Goal: Check status: Check status

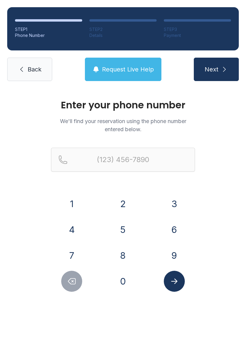
click at [71, 265] on button "7" at bounding box center [71, 255] width 21 height 21
click at [74, 252] on button "7" at bounding box center [71, 255] width 21 height 21
click at [117, 289] on button "0" at bounding box center [123, 281] width 21 height 21
click at [183, 261] on button "9" at bounding box center [174, 255] width 21 height 21
click at [78, 237] on button "4" at bounding box center [71, 229] width 21 height 21
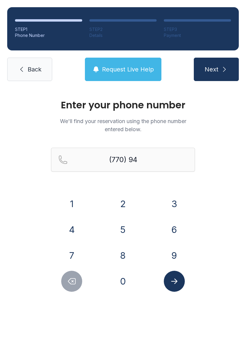
click at [125, 290] on button "0" at bounding box center [123, 281] width 21 height 21
click at [76, 230] on button "4" at bounding box center [71, 229] width 21 height 21
click at [176, 253] on button "9" at bounding box center [174, 255] width 21 height 21
click at [85, 228] on div "4" at bounding box center [72, 229] width 42 height 21
click at [124, 205] on button "2" at bounding box center [123, 203] width 21 height 21
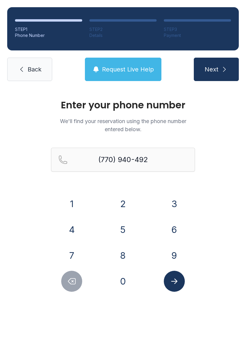
click at [74, 284] on icon "Delete number" at bounding box center [71, 281] width 9 height 9
click at [76, 230] on button "4" at bounding box center [71, 229] width 21 height 21
click at [121, 207] on button "2" at bounding box center [123, 203] width 21 height 21
type input "[PHONE_NUMBER]"
click at [182, 286] on button "Submit lookup form" at bounding box center [174, 281] width 21 height 21
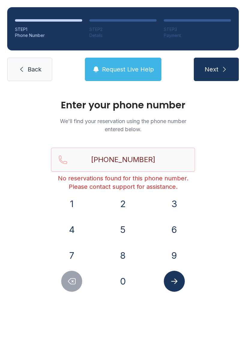
click at [129, 60] on button "Request Live Help" at bounding box center [123, 69] width 77 height 23
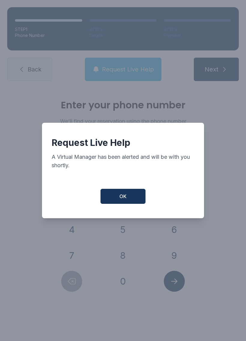
click at [128, 201] on button "OK" at bounding box center [123, 196] width 45 height 15
